Goal: Use online tool/utility: Utilize a website feature to perform a specific function

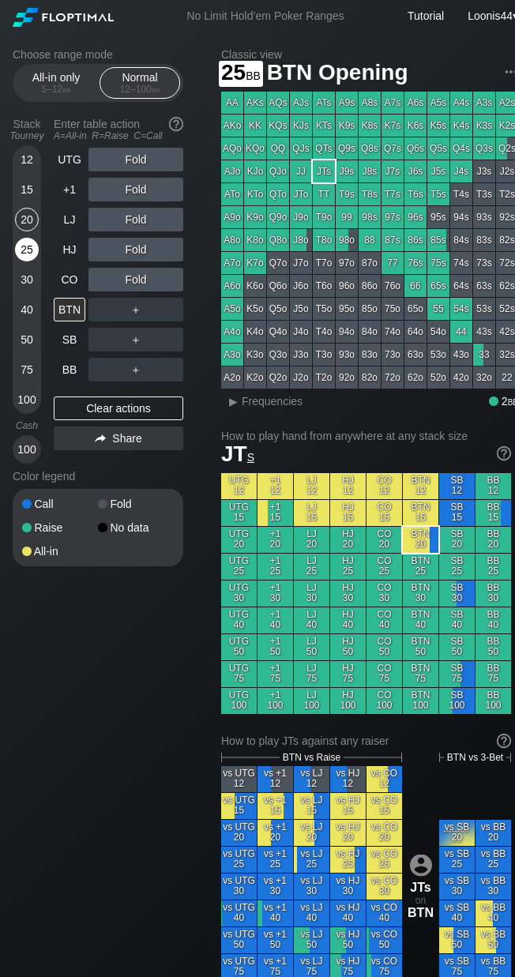
click at [32, 252] on div "25" at bounding box center [27, 250] width 24 height 24
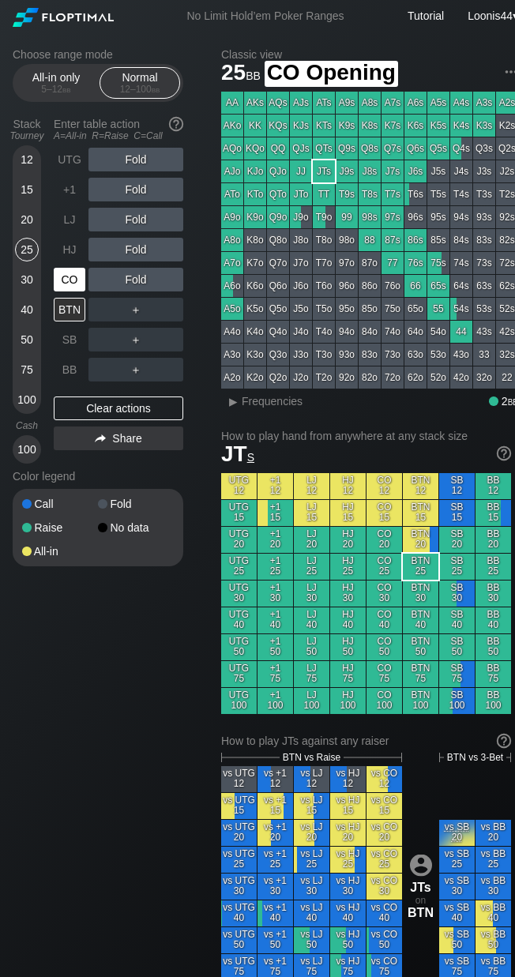
click at [77, 281] on div "CO" at bounding box center [70, 280] width 32 height 24
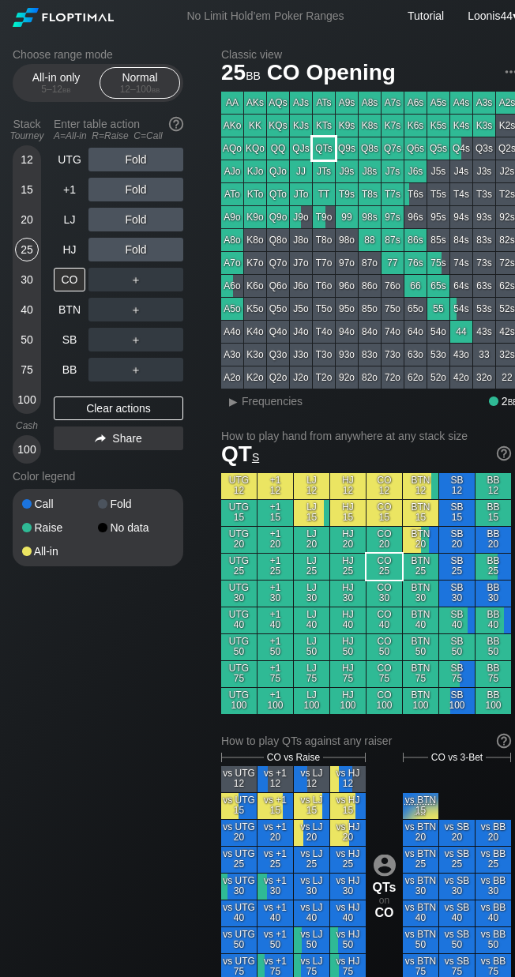
click at [325, 151] on div "QTs" at bounding box center [324, 148] width 22 height 22
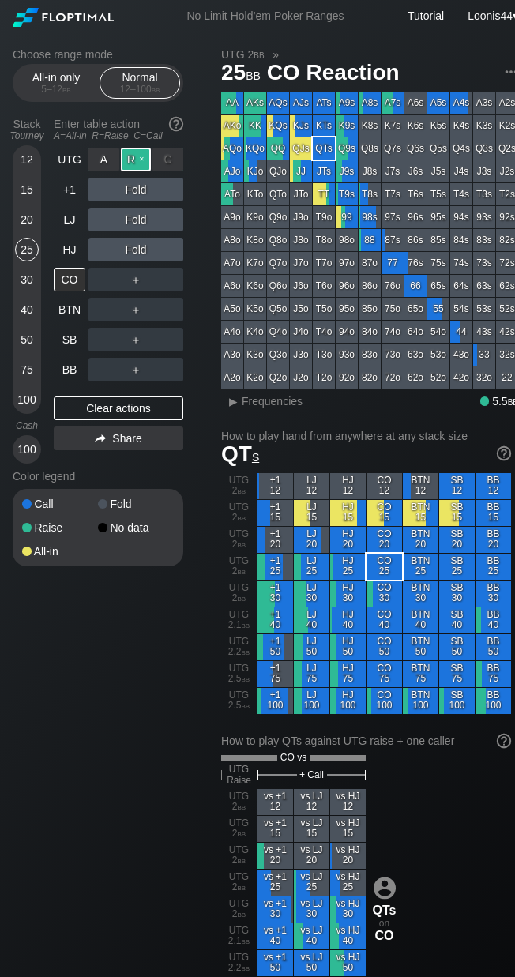
click at [138, 162] on div "R ✕" at bounding box center [136, 160] width 31 height 24
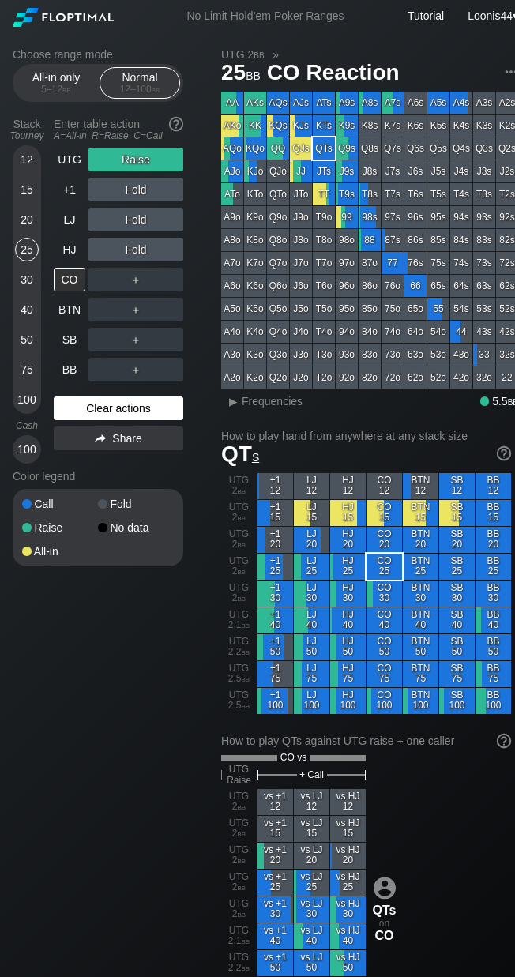
click at [151, 402] on div "Clear actions" at bounding box center [118, 408] width 129 height 24
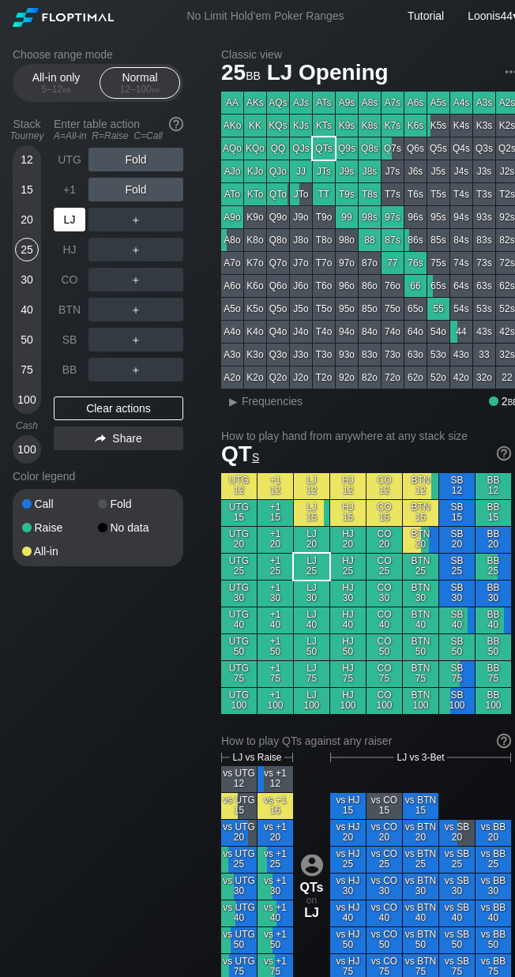
click at [70, 220] on div "LJ" at bounding box center [70, 220] width 32 height 24
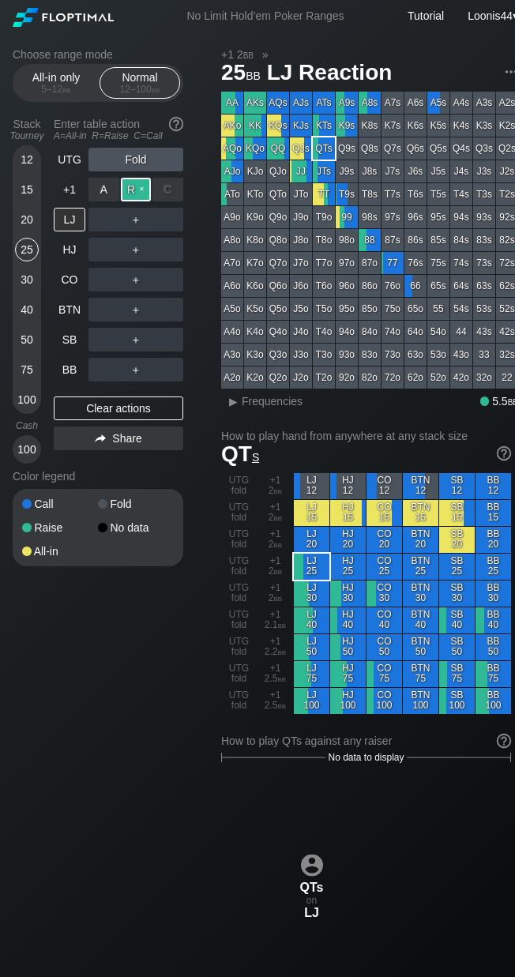
click at [135, 188] on div "R ✕" at bounding box center [136, 190] width 31 height 24
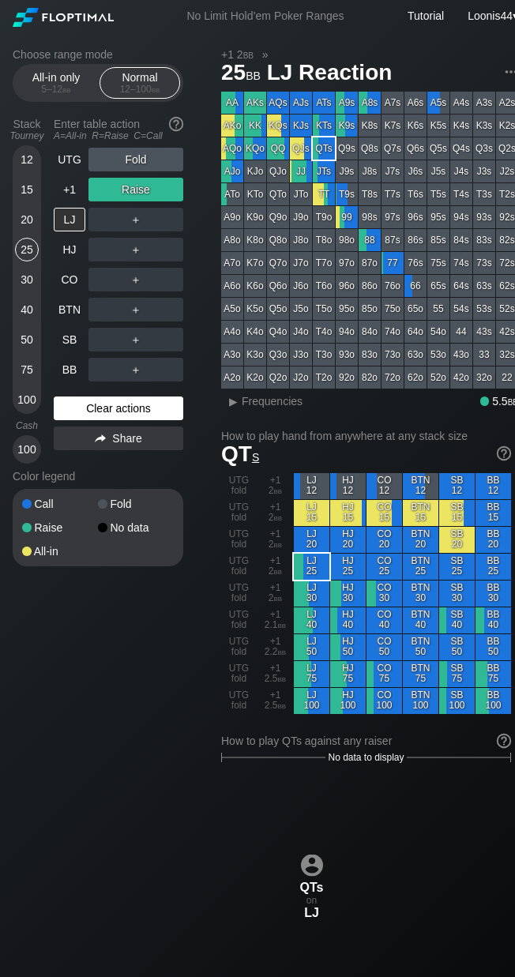
click at [105, 400] on div "Clear actions" at bounding box center [118, 408] width 129 height 24
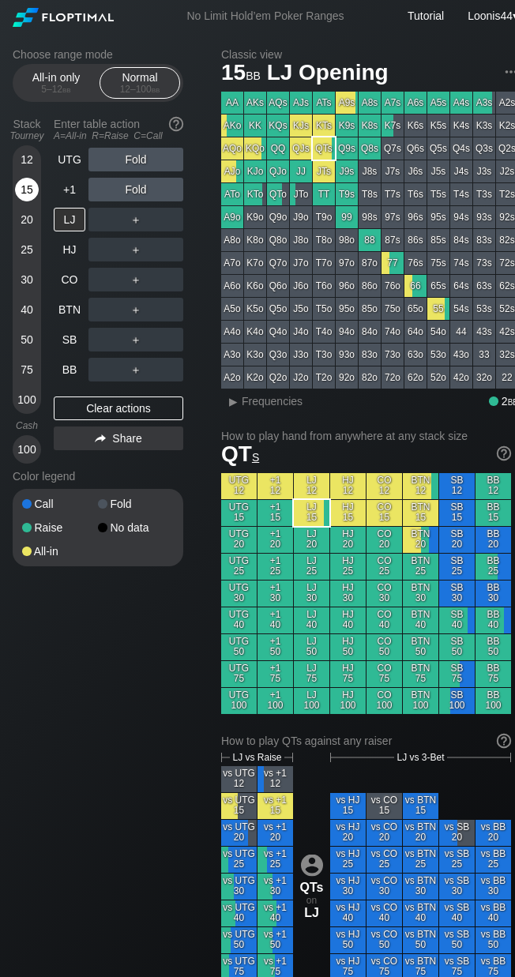
click at [28, 191] on div "15" at bounding box center [27, 190] width 24 height 24
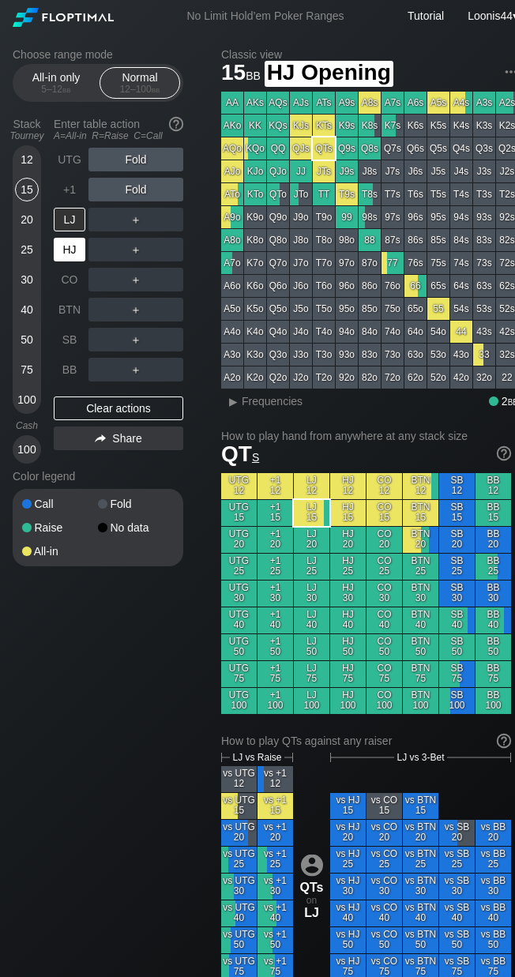
click at [77, 246] on div "HJ" at bounding box center [70, 250] width 32 height 24
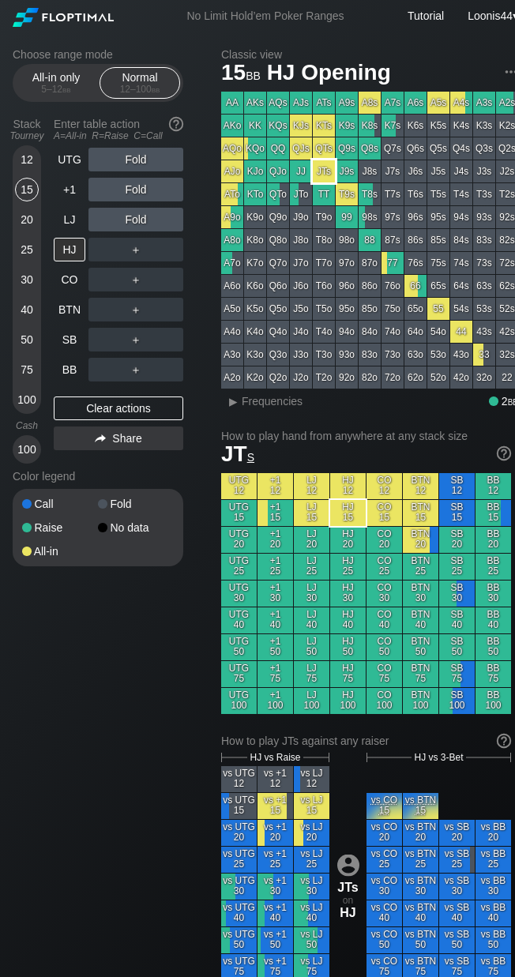
click at [324, 171] on div "JTs" at bounding box center [324, 171] width 22 height 22
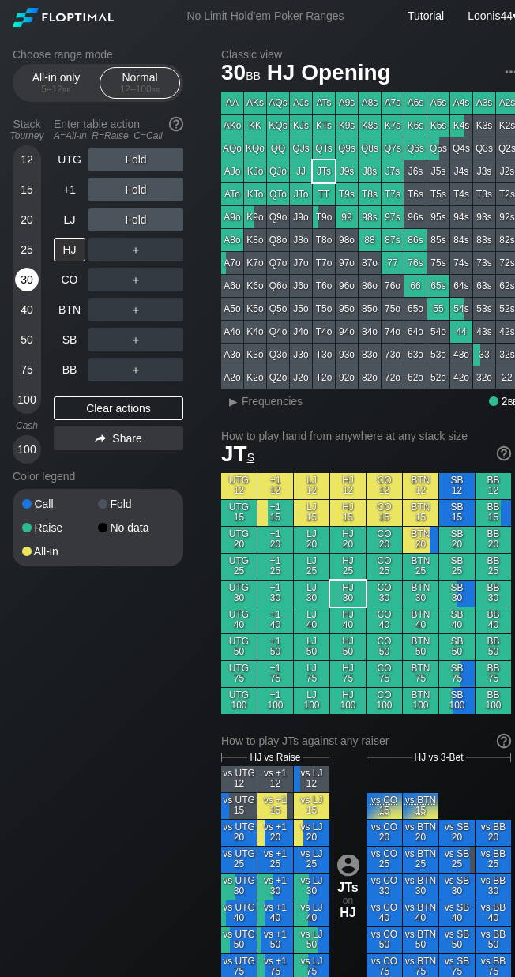
click at [27, 279] on div "30" at bounding box center [27, 280] width 24 height 24
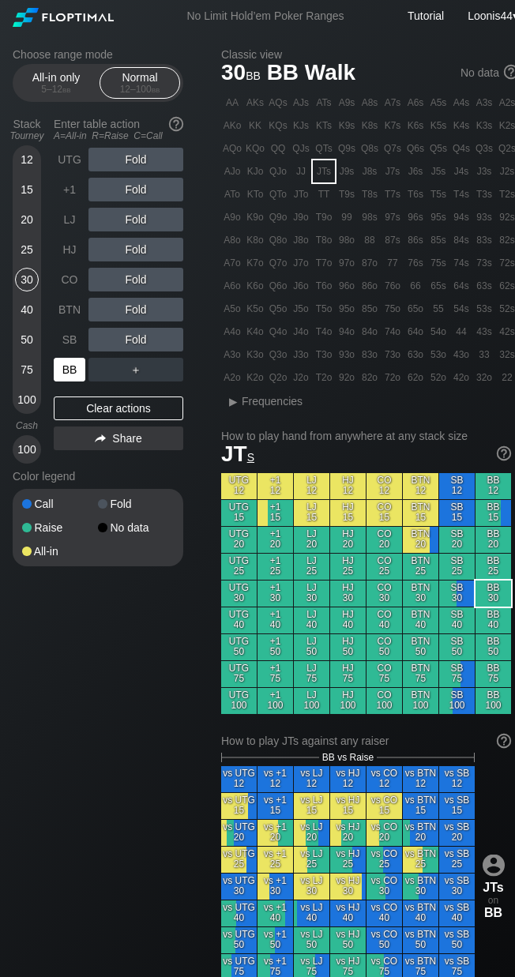
click at [83, 361] on div "BB" at bounding box center [70, 370] width 32 height 24
click at [396, 221] on div "97s" at bounding box center [392, 217] width 22 height 22
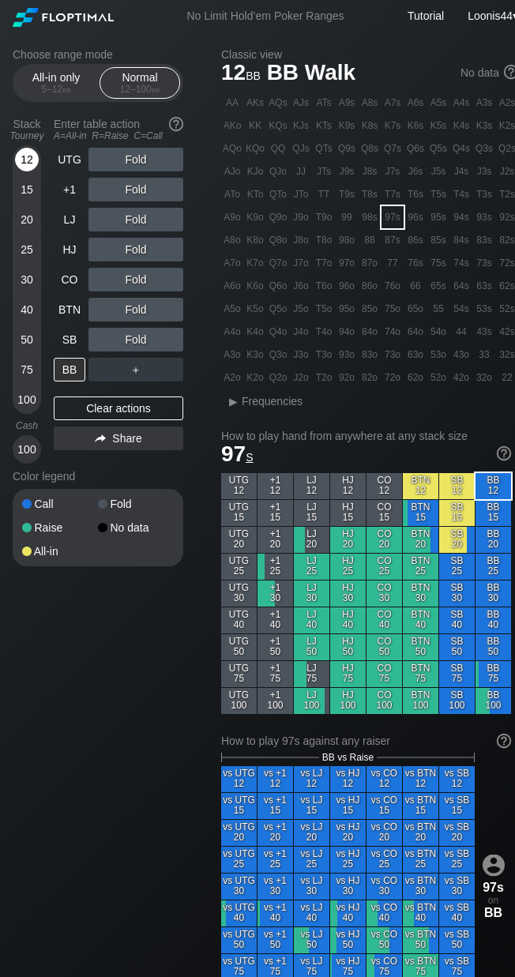
click at [26, 157] on div "12" at bounding box center [27, 160] width 24 height 24
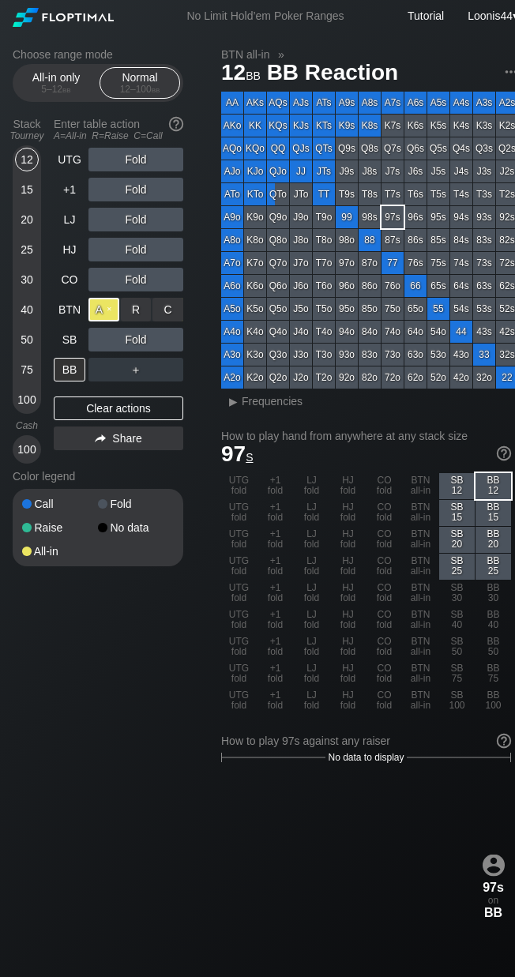
click at [112, 309] on div "A ✕" at bounding box center [103, 310] width 31 height 24
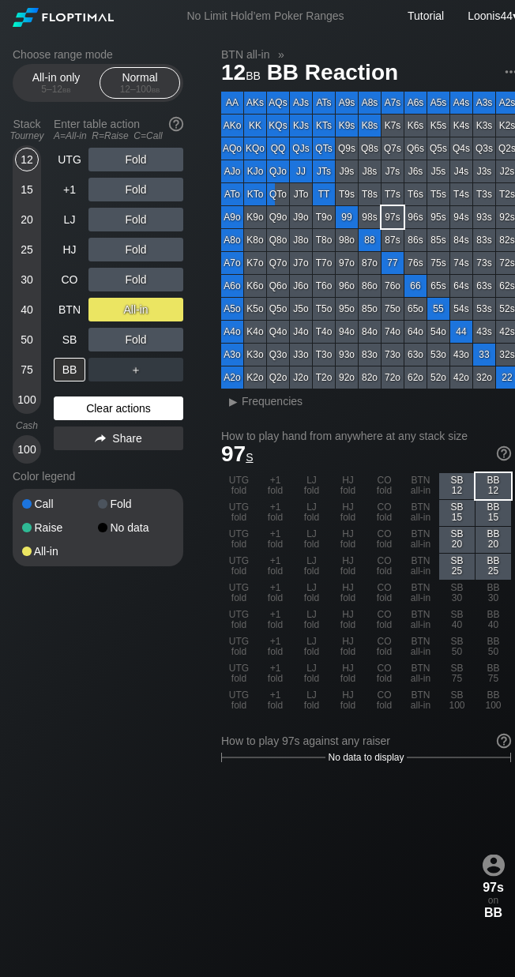
click at [84, 400] on div "Clear actions" at bounding box center [118, 408] width 129 height 24
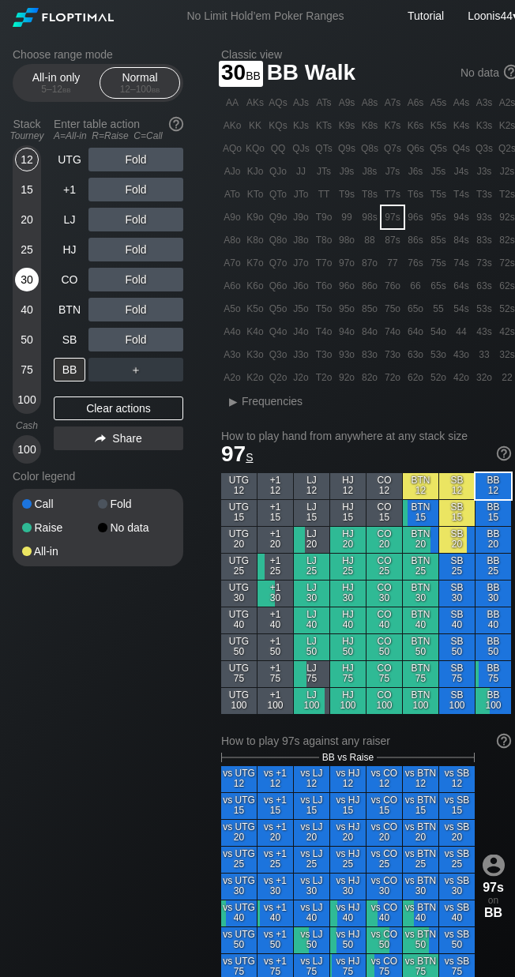
click at [24, 283] on div "30" at bounding box center [27, 280] width 24 height 24
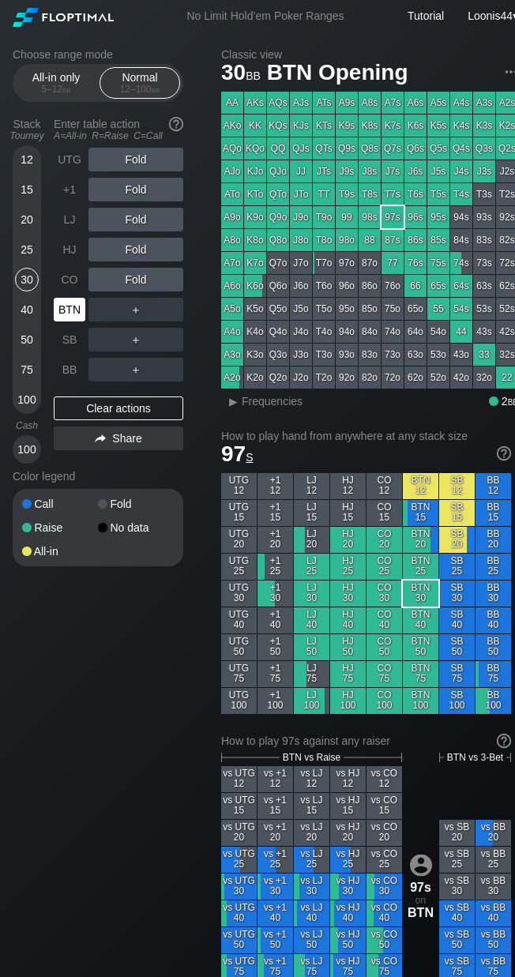
click at [65, 315] on div "BTN" at bounding box center [70, 310] width 32 height 24
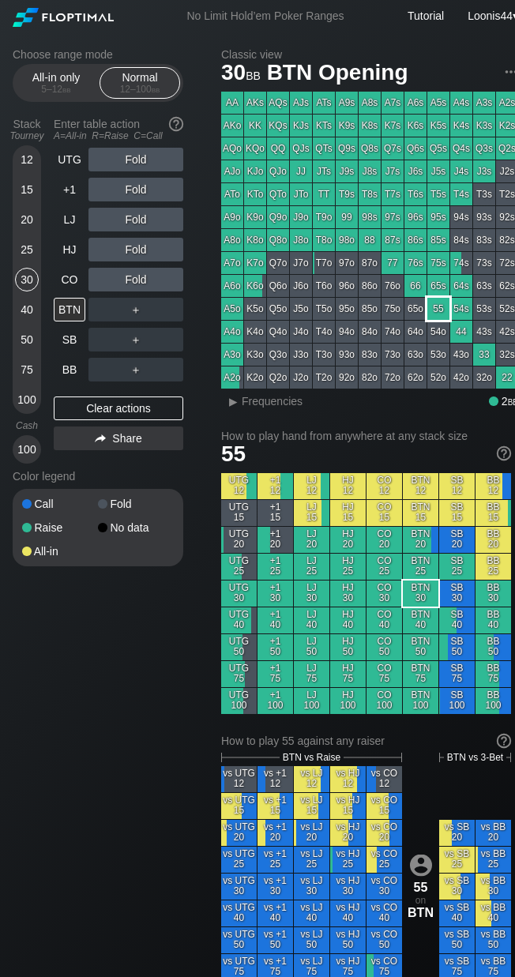
click at [444, 309] on div "55" at bounding box center [438, 309] width 22 height 22
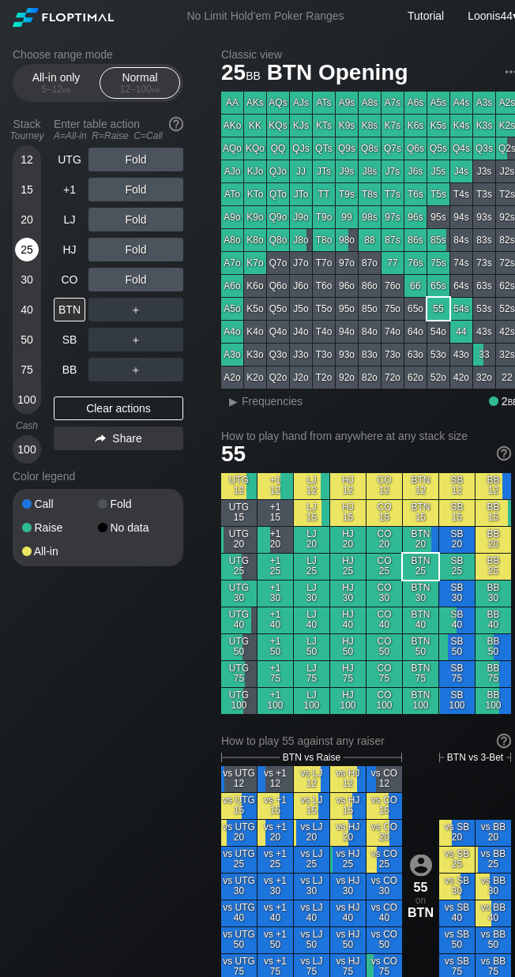
click at [21, 242] on div "25" at bounding box center [27, 250] width 24 height 24
click at [69, 276] on div "CO" at bounding box center [70, 280] width 32 height 24
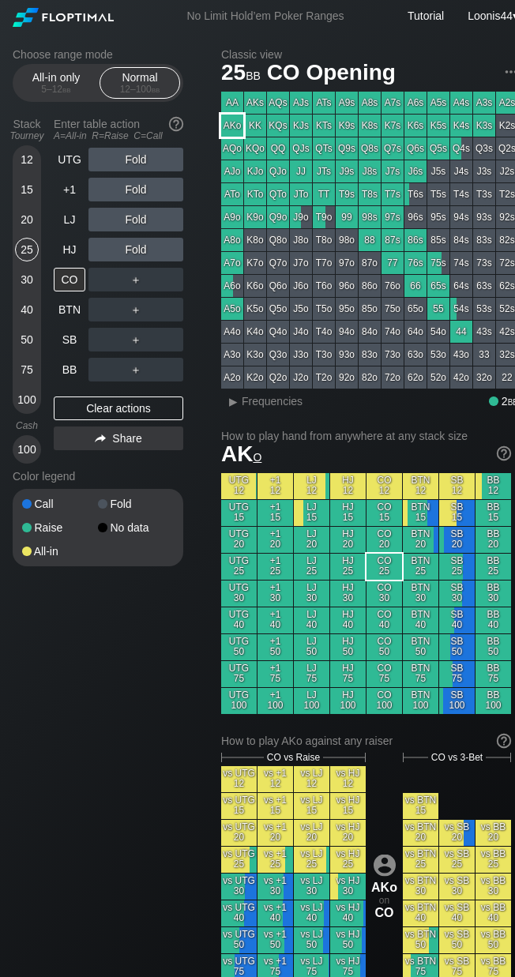
click at [239, 129] on div "AKo" at bounding box center [232, 125] width 22 height 22
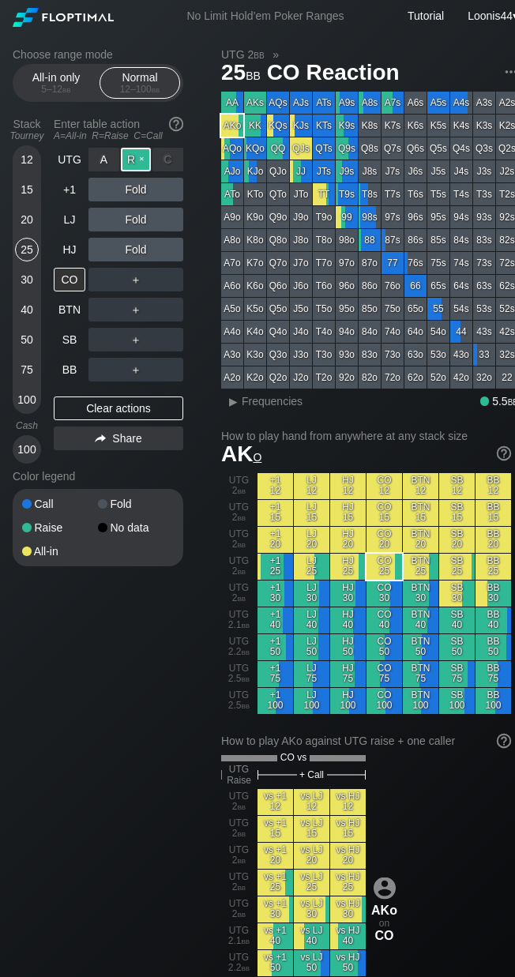
click at [132, 156] on div "R ✕" at bounding box center [136, 160] width 31 height 24
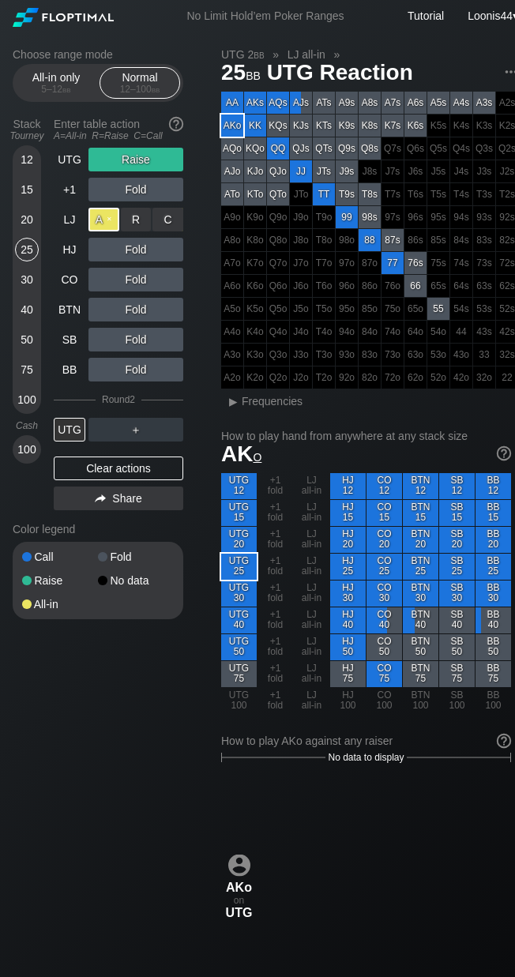
click at [112, 223] on div "A ✕" at bounding box center [103, 220] width 31 height 24
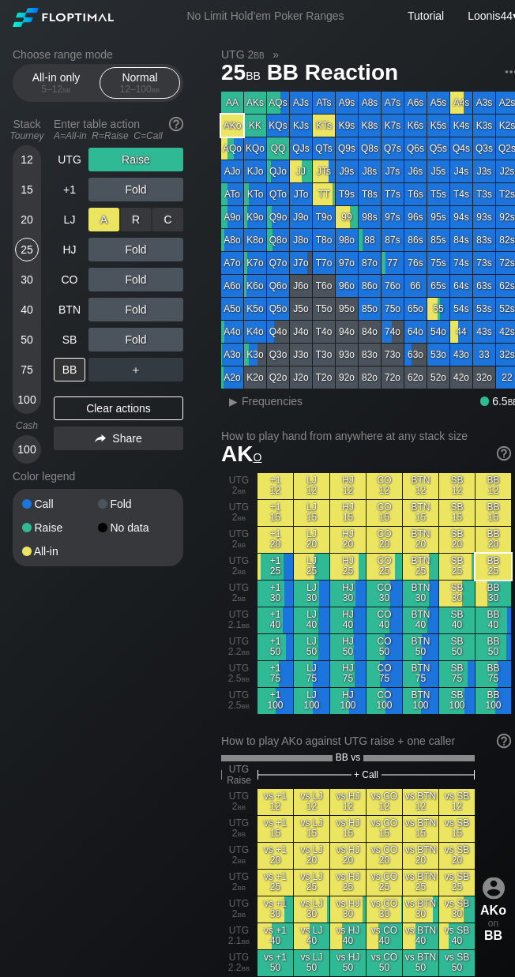
click at [112, 219] on div "A ✕" at bounding box center [103, 220] width 31 height 24
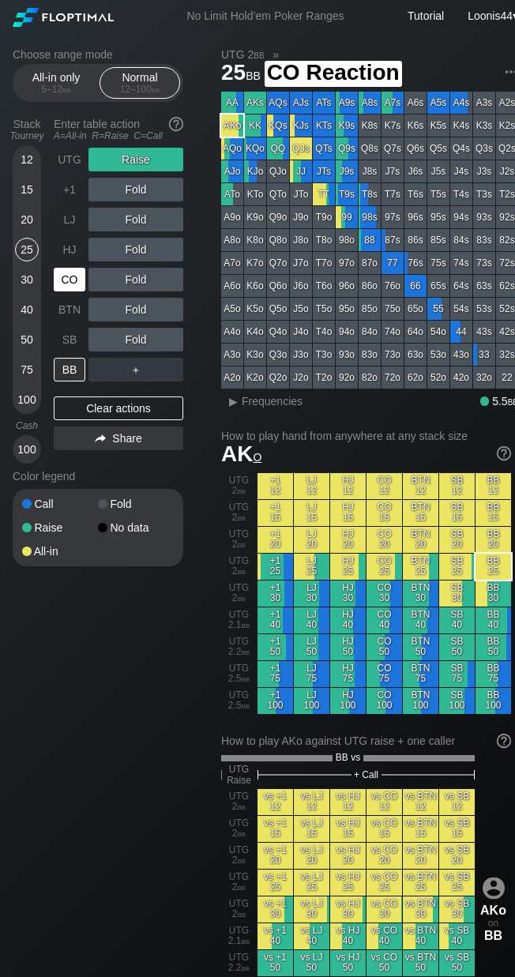
click at [77, 286] on div "CO" at bounding box center [70, 280] width 32 height 24
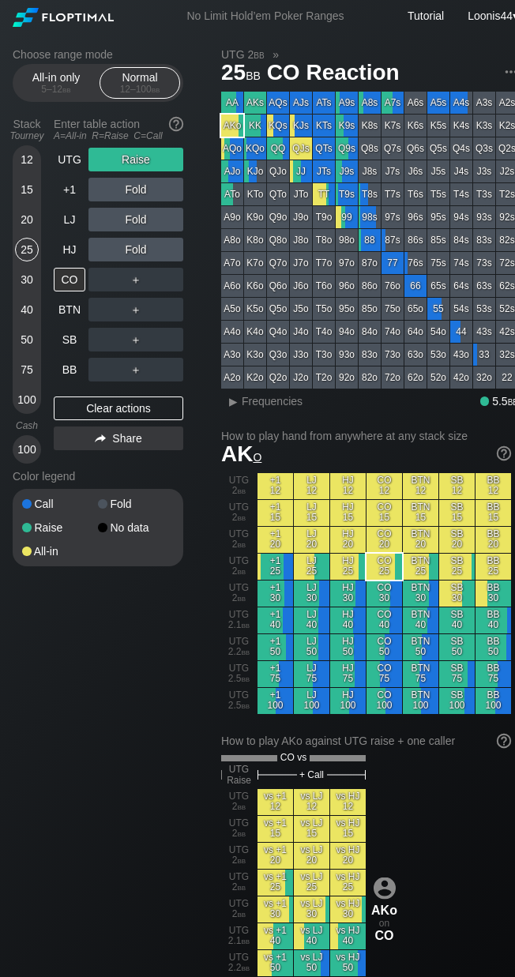
click at [24, 279] on div "30" at bounding box center [27, 280] width 24 height 24
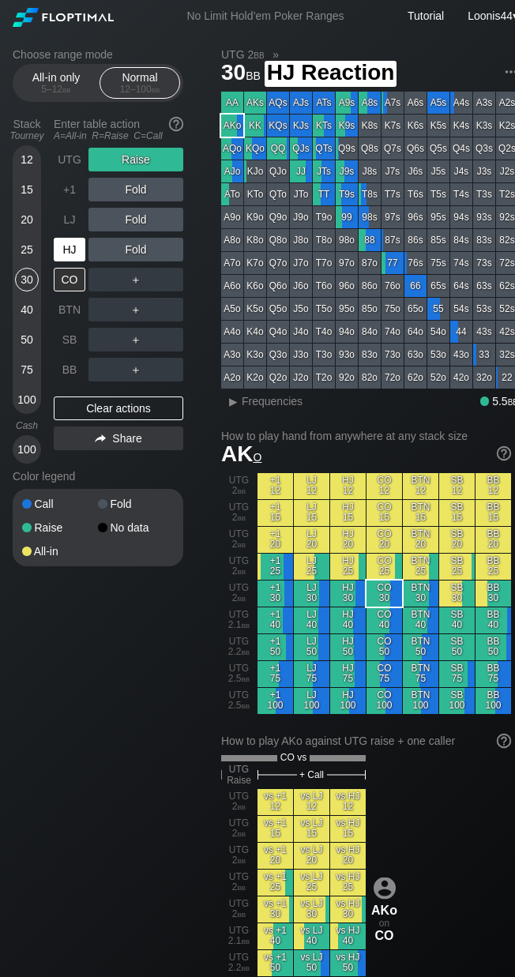
click at [69, 246] on div "HJ" at bounding box center [70, 250] width 32 height 24
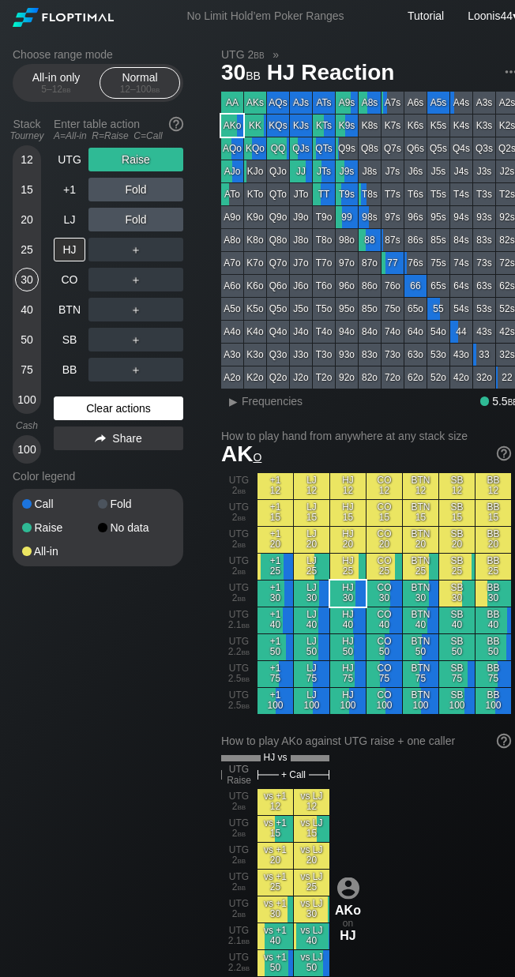
click at [142, 411] on div "Clear actions" at bounding box center [118, 408] width 129 height 24
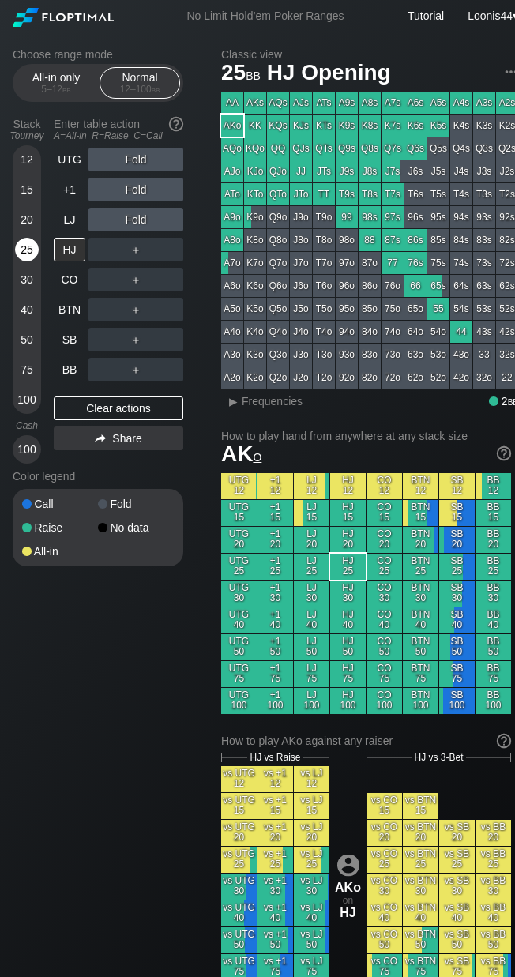
click at [24, 244] on div "25" at bounding box center [27, 250] width 24 height 24
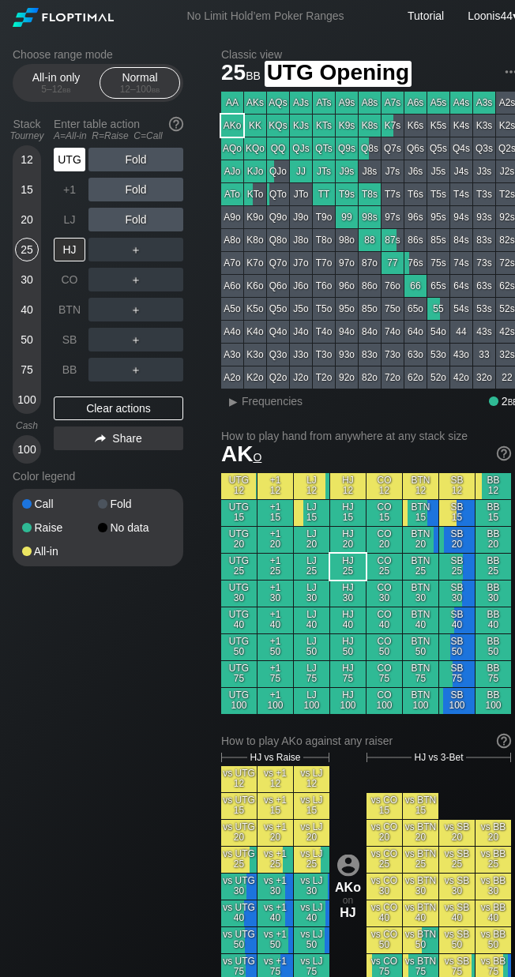
click at [82, 159] on div "UTG" at bounding box center [70, 160] width 32 height 24
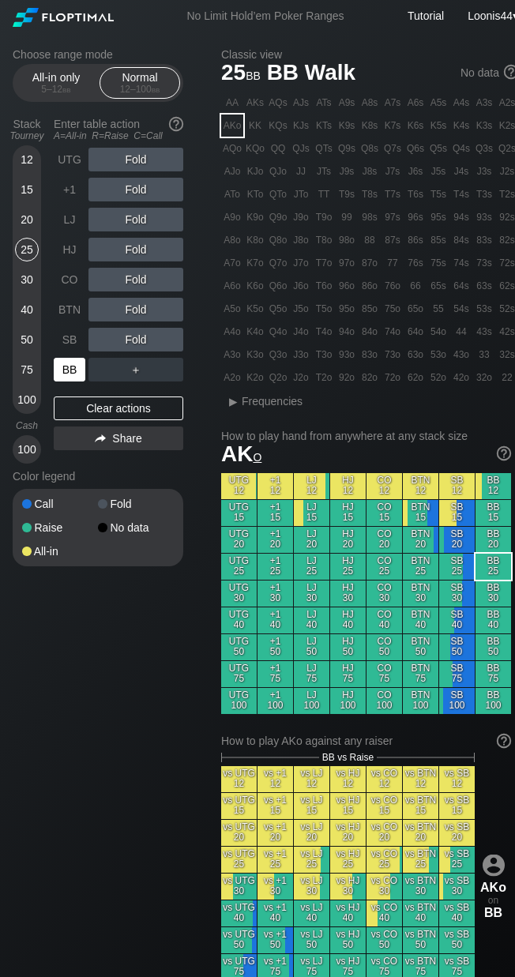
click at [72, 375] on div "BB" at bounding box center [70, 370] width 32 height 24
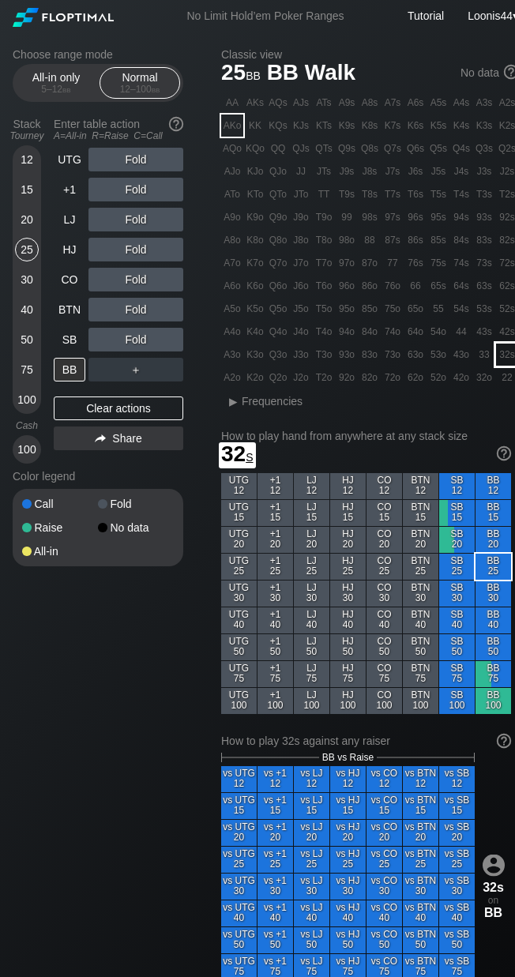
click at [501, 355] on div "32s" at bounding box center [507, 354] width 22 height 22
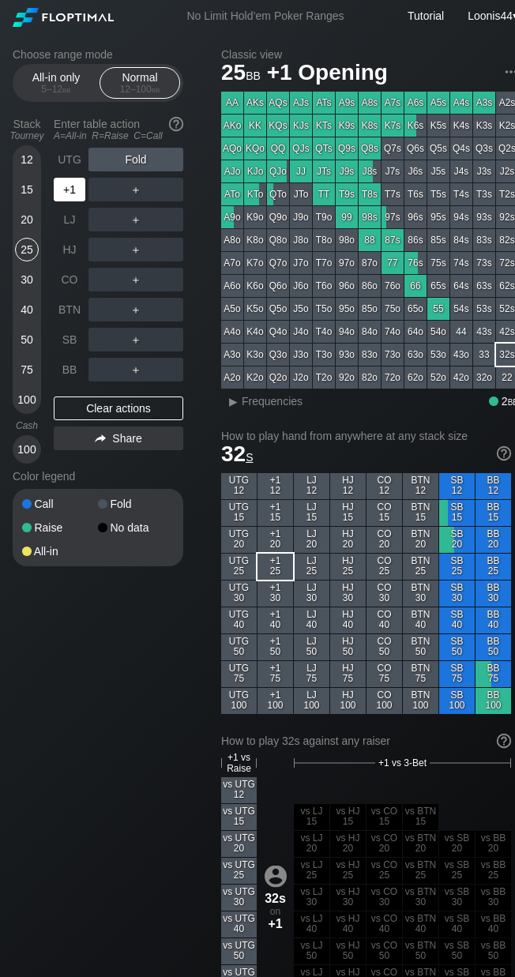
click at [73, 184] on div "+1" at bounding box center [70, 190] width 32 height 24
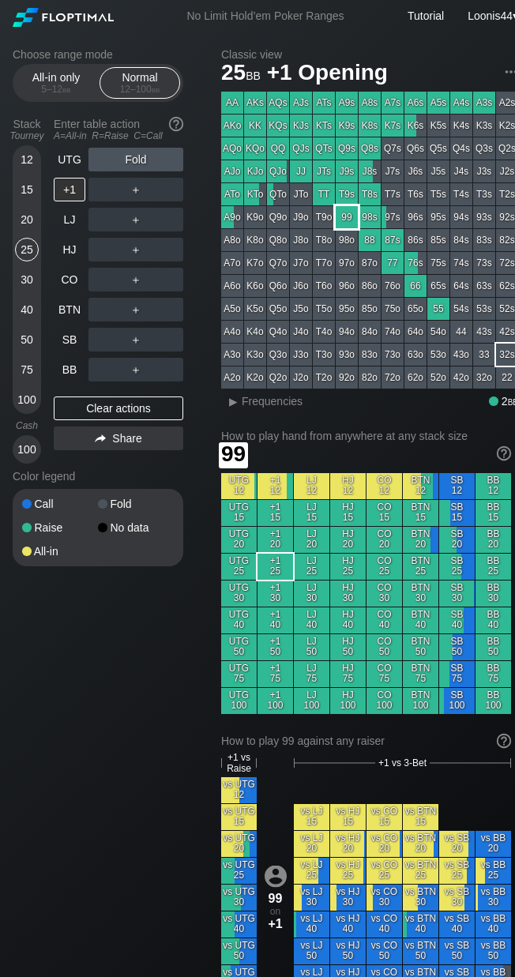
click at [348, 221] on div "99" at bounding box center [347, 217] width 22 height 22
click at [200, 186] on div "Choose range mode All-in only 5 – 12 bb Normal 12 – 100 bb Stack Tourney Enter …" at bounding box center [111, 317] width 196 height 538
click at [141, 192] on div "R ✕" at bounding box center [136, 190] width 31 height 24
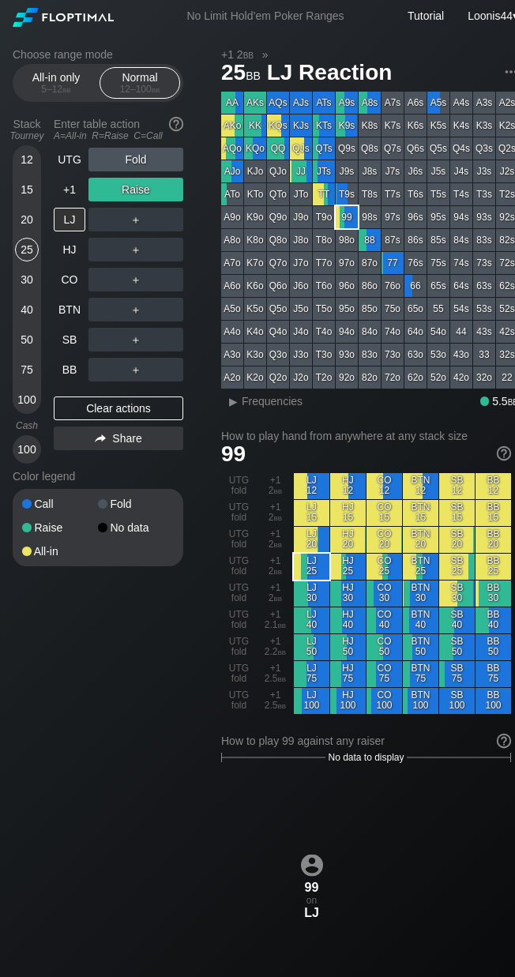
click at [31, 220] on div "20" at bounding box center [27, 220] width 24 height 24
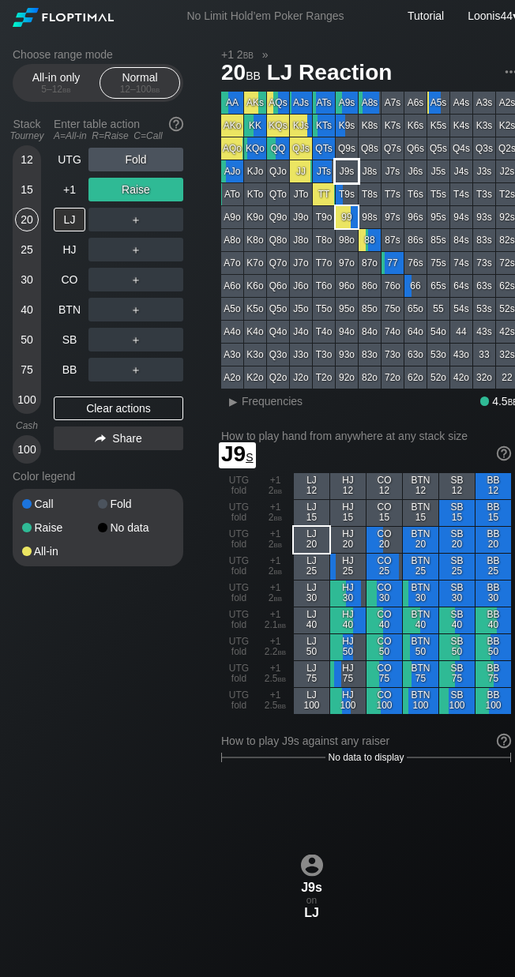
click at [349, 170] on div "J9s" at bounding box center [347, 171] width 22 height 22
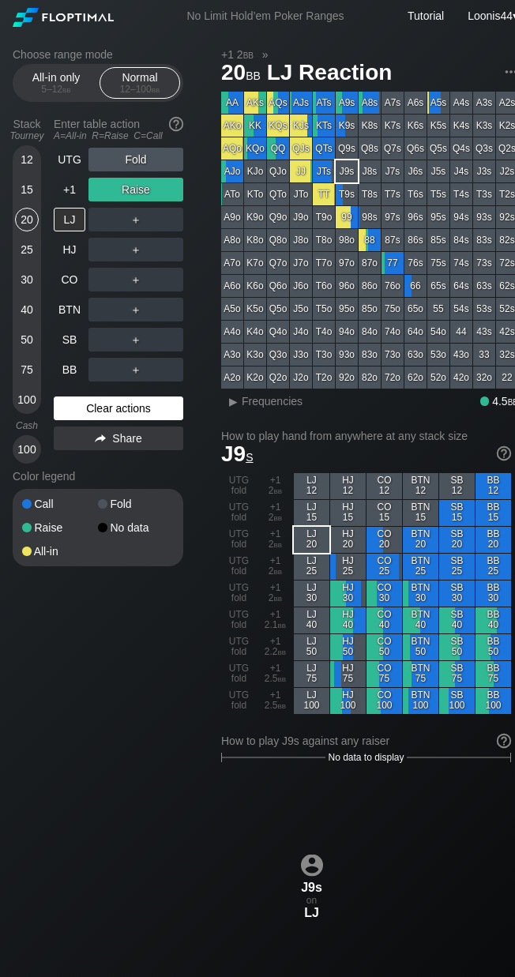
click at [105, 405] on div "Clear actions" at bounding box center [118, 408] width 129 height 24
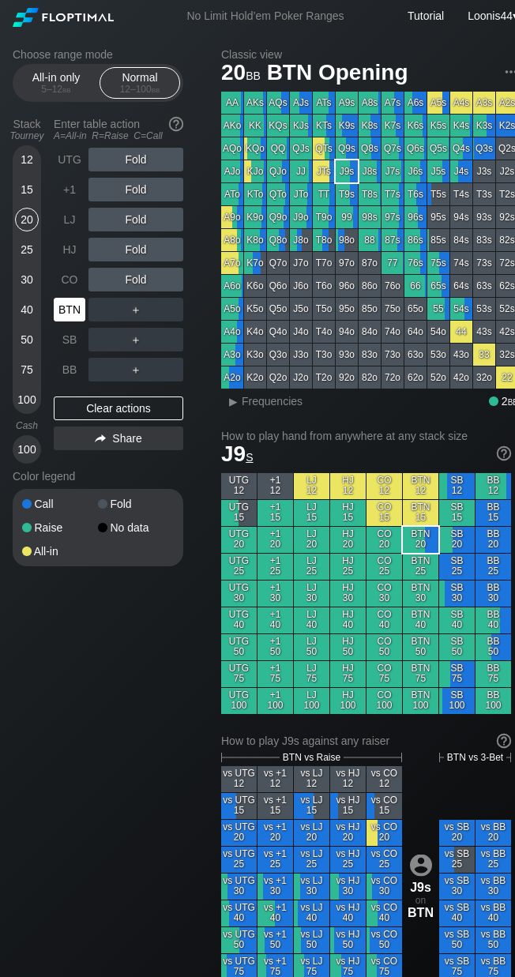
click at [76, 314] on div "BTN" at bounding box center [70, 310] width 32 height 24
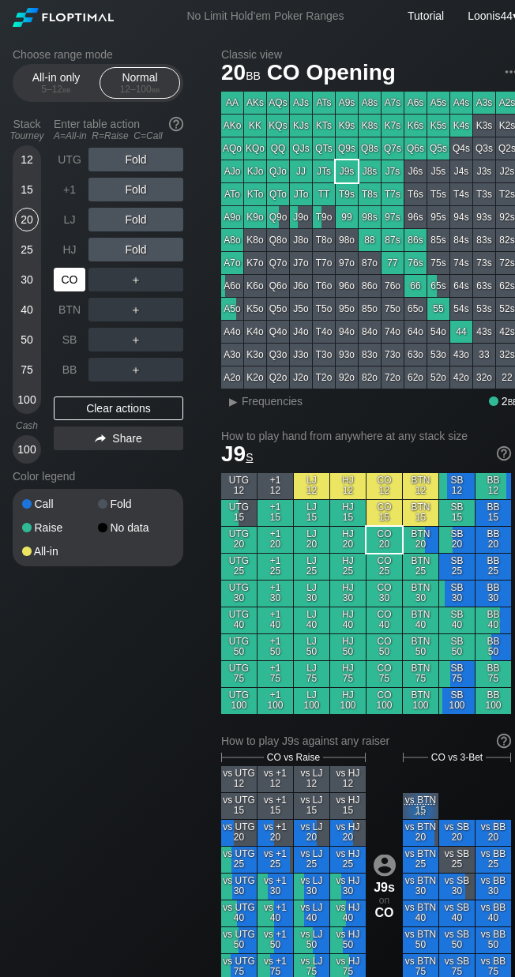
click at [63, 272] on div "CO" at bounding box center [70, 280] width 32 height 24
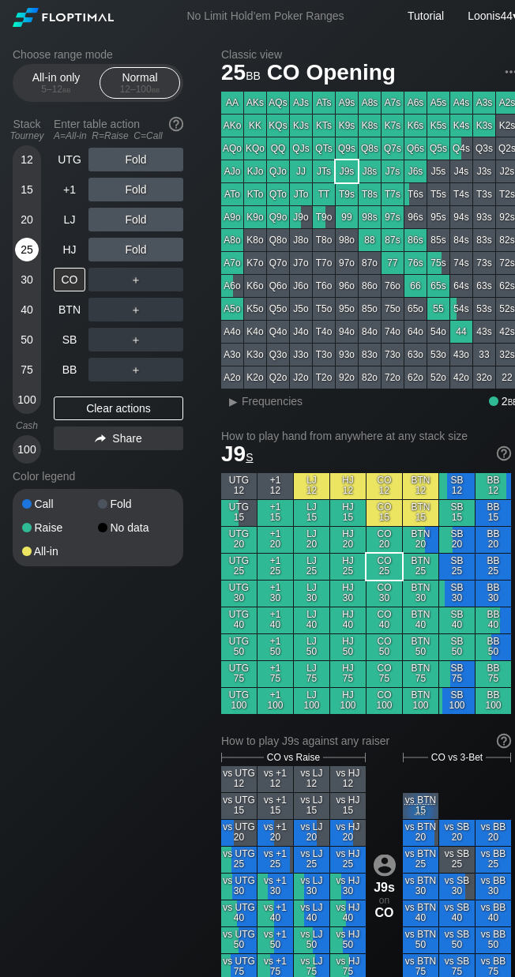
click at [32, 252] on div "25" at bounding box center [27, 250] width 24 height 24
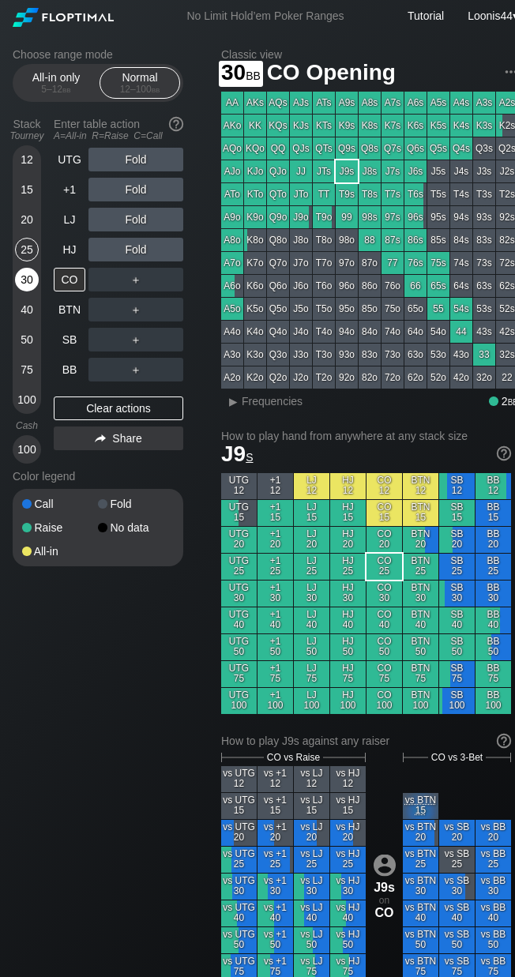
click at [32, 275] on div "30" at bounding box center [27, 280] width 24 height 24
